Goal: Transaction & Acquisition: Obtain resource

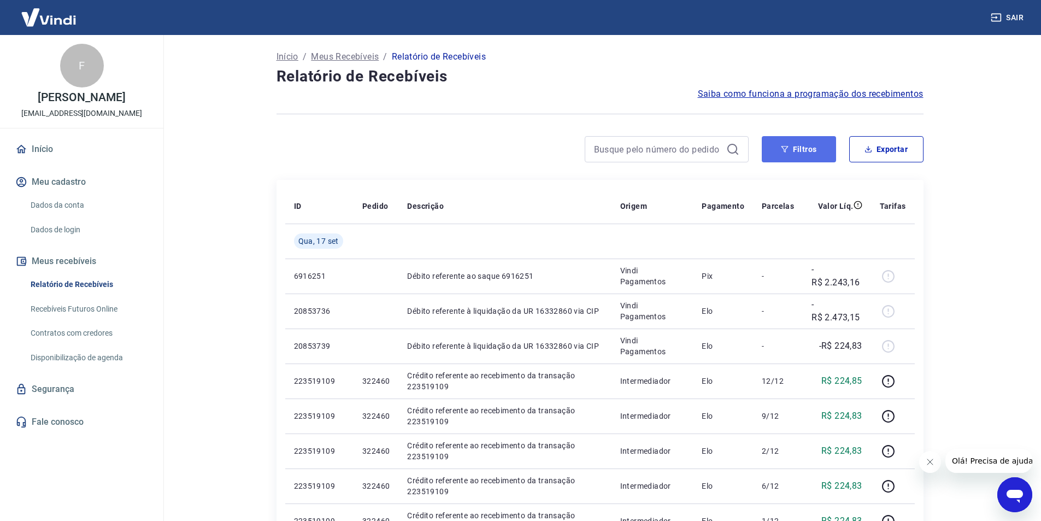
click at [804, 152] on button "Filtros" at bounding box center [799, 149] width 74 height 26
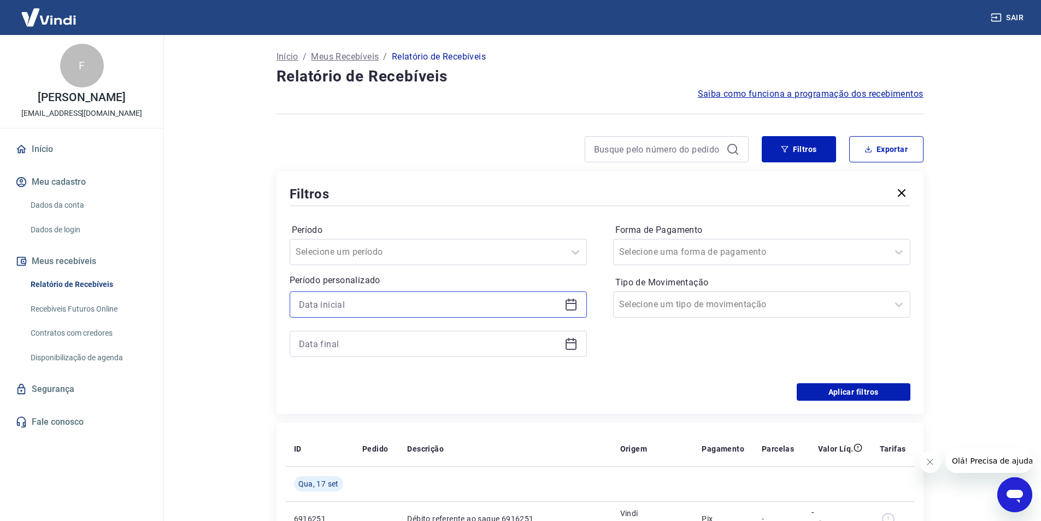
click at [369, 308] on input at bounding box center [429, 304] width 261 height 16
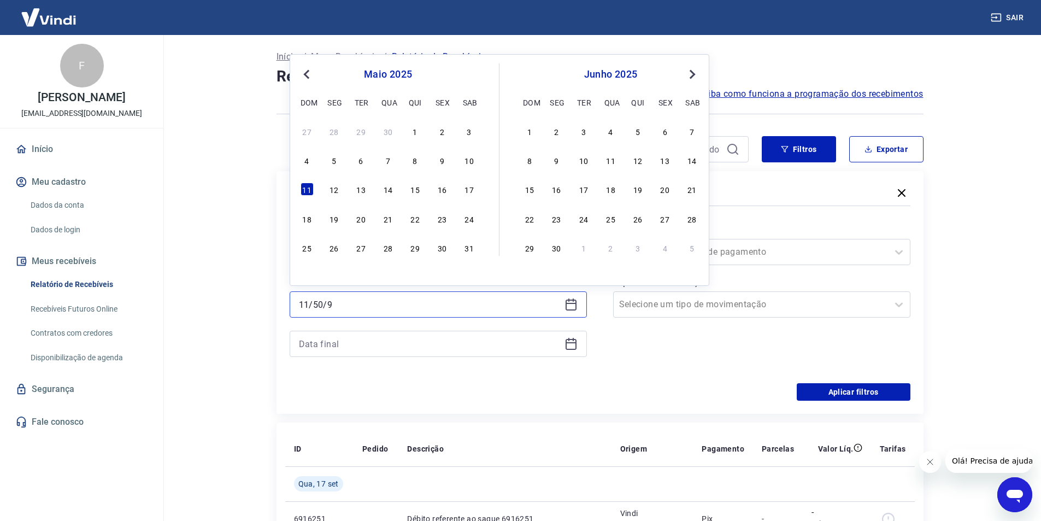
click at [369, 308] on input "11/50/9" at bounding box center [429, 304] width 261 height 16
click at [416, 186] on div "15" at bounding box center [415, 189] width 13 height 13
type input "[DATE]"
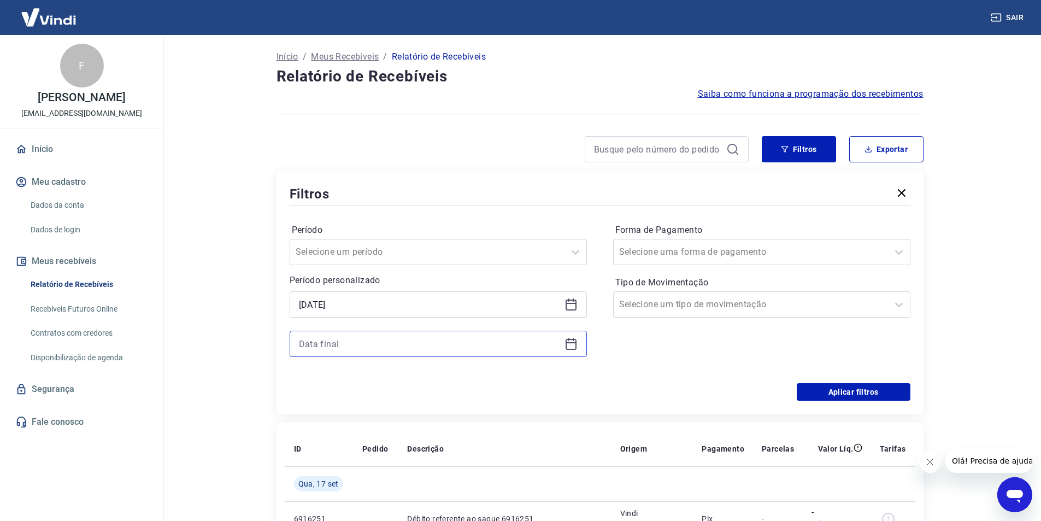
click at [330, 343] on input at bounding box center [429, 344] width 261 height 16
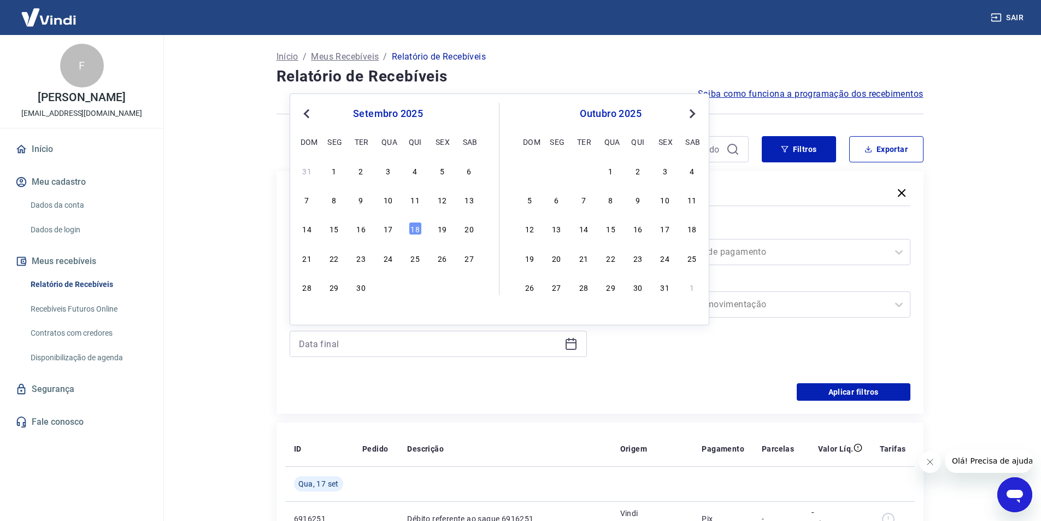
drag, startPoint x: 418, startPoint y: 225, endPoint x: 503, endPoint y: 306, distance: 117.5
click at [417, 225] on div "18" at bounding box center [415, 228] width 13 height 13
type input "[DATE]"
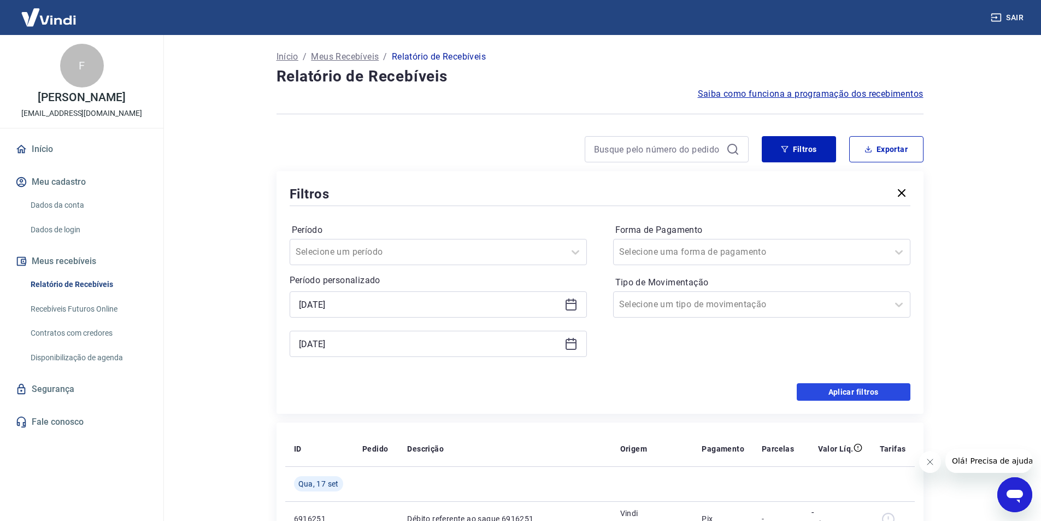
drag, startPoint x: 842, startPoint y: 392, endPoint x: 801, endPoint y: 327, distance: 76.4
click at [841, 392] on button "Aplicar filtros" at bounding box center [854, 391] width 114 height 17
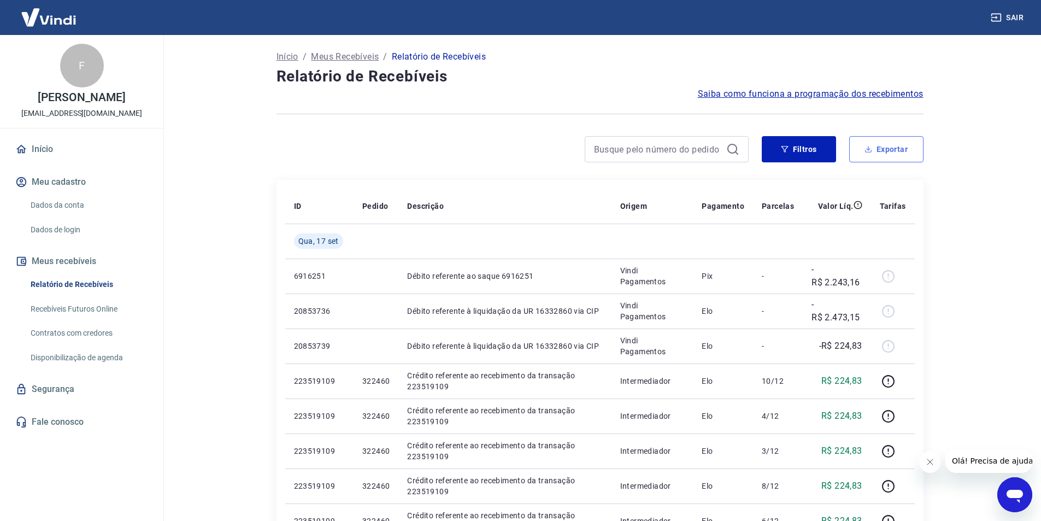
click at [878, 155] on button "Exportar" at bounding box center [886, 149] width 74 height 26
type input "[DATE]"
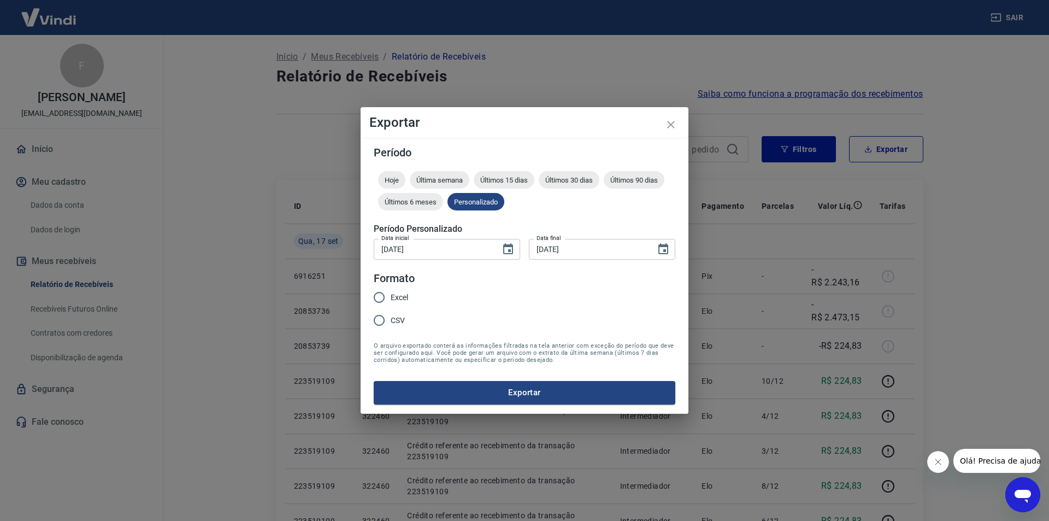
click at [380, 300] on input "Excel" at bounding box center [379, 297] width 23 height 23
radio input "true"
click at [413, 385] on button "Exportar" at bounding box center [525, 392] width 302 height 23
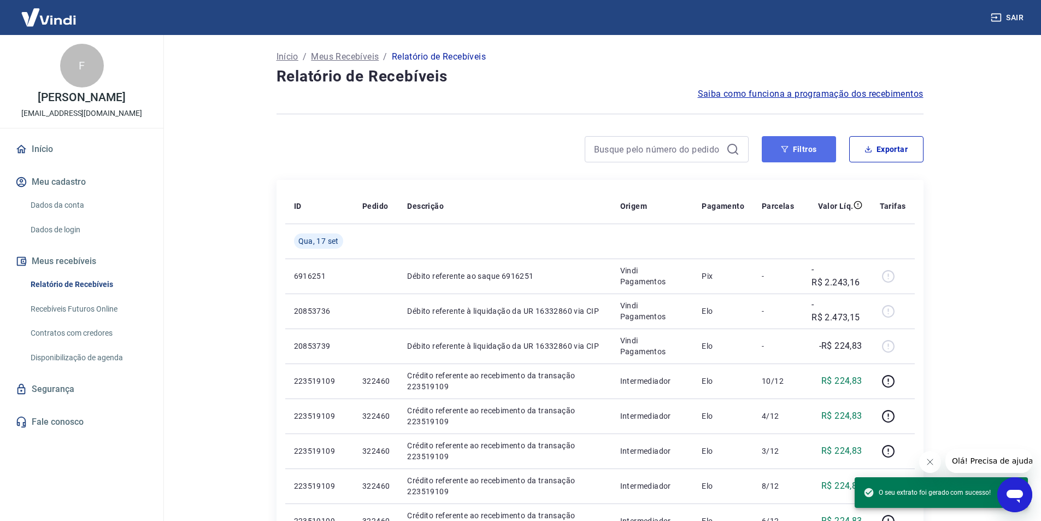
click at [801, 146] on button "Filtros" at bounding box center [799, 149] width 74 height 26
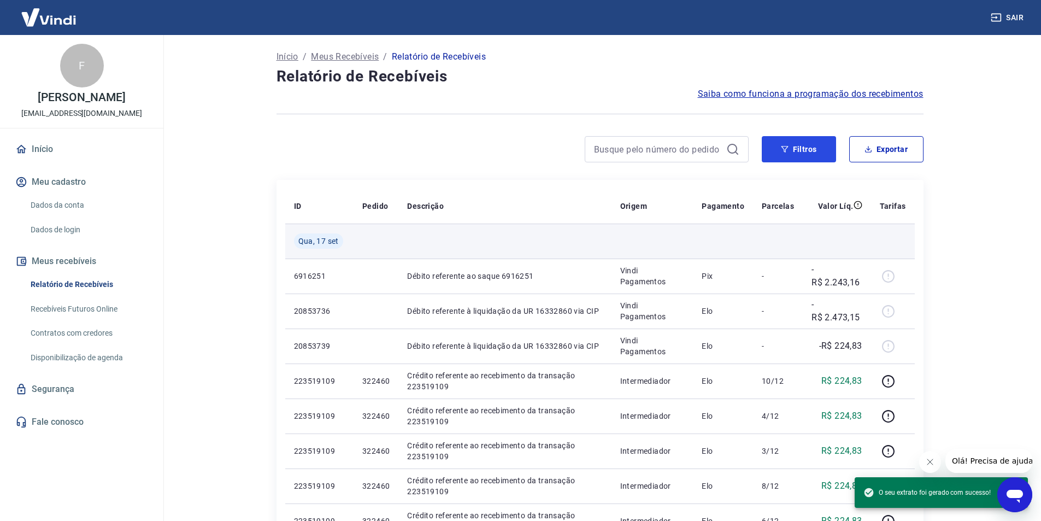
drag, startPoint x: 801, startPoint y: 146, endPoint x: 387, endPoint y: 239, distance: 424.1
click at [801, 146] on button "Filtros" at bounding box center [799, 149] width 74 height 26
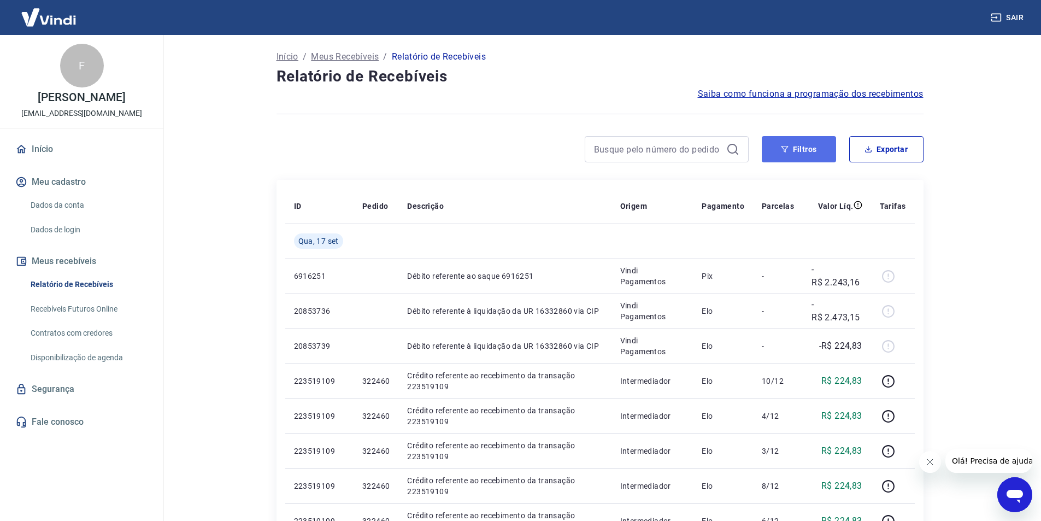
click at [821, 154] on button "Filtros" at bounding box center [799, 149] width 74 height 26
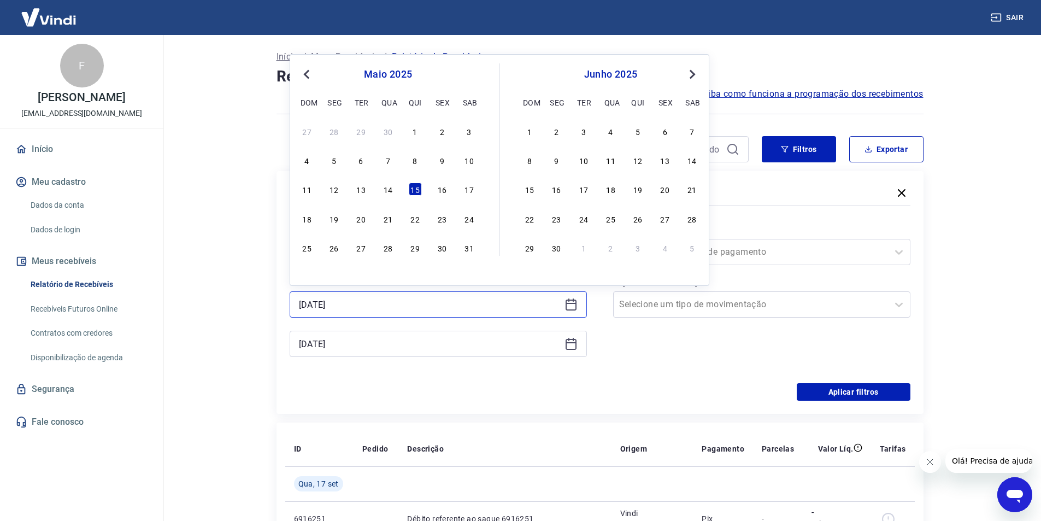
drag, startPoint x: 371, startPoint y: 304, endPoint x: 262, endPoint y: 301, distance: 108.8
type input "[DATE]"
click at [836, 392] on button "Aplicar filtros" at bounding box center [854, 391] width 114 height 17
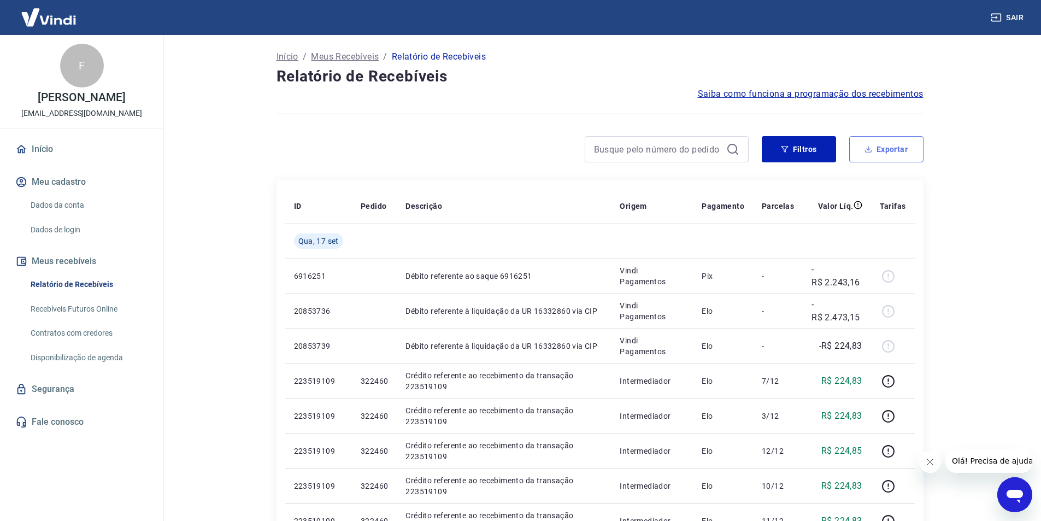
click at [869, 154] on button "Exportar" at bounding box center [886, 149] width 74 height 26
type input "[DATE]"
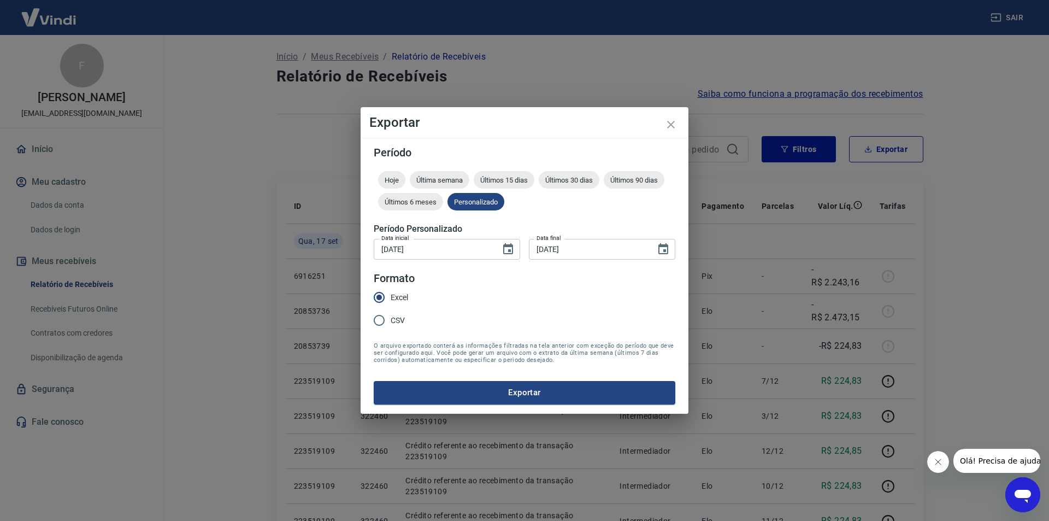
click at [401, 387] on button "Exportar" at bounding box center [525, 392] width 302 height 23
